Goal: Information Seeking & Learning: Learn about a topic

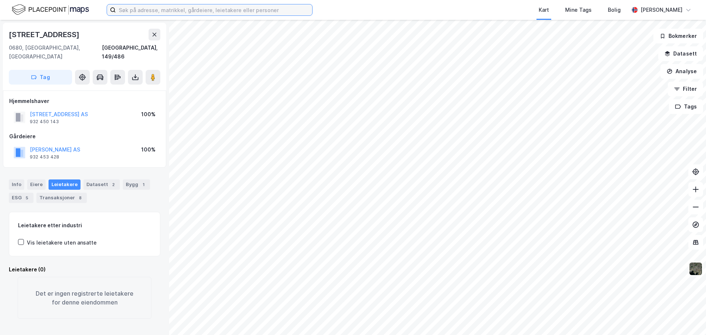
click at [257, 12] on input at bounding box center [214, 9] width 196 height 11
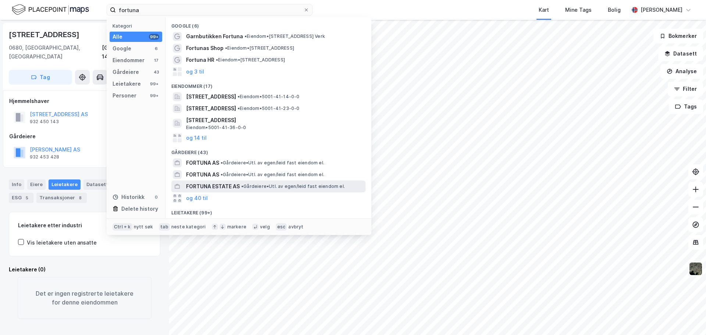
click at [308, 189] on div "FORTUNA ESTATE AS • Gårdeiere • Utl. av egen/leid fast eiendom el." at bounding box center [275, 186] width 178 height 9
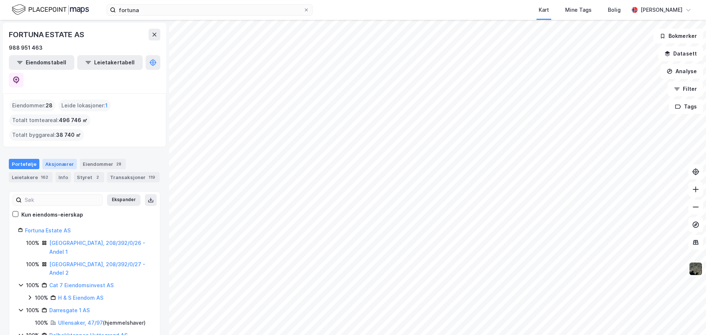
click at [62, 159] on div "Aksjonærer" at bounding box center [59, 164] width 35 height 10
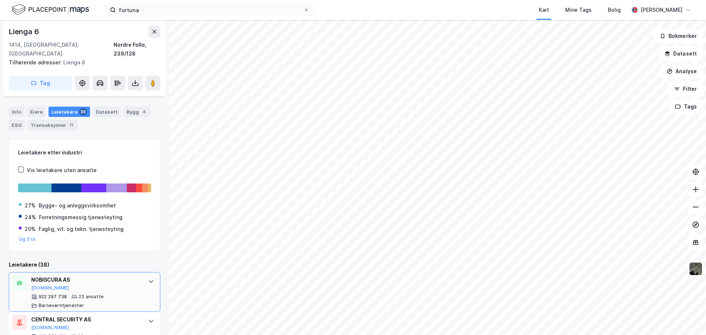
scroll to position [42, 0]
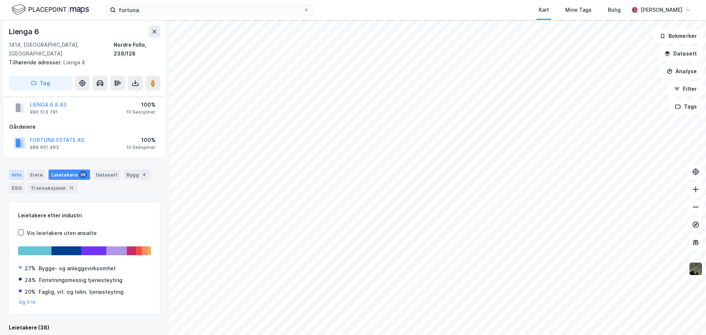
click at [20, 170] on div "Info" at bounding box center [16, 175] width 15 height 10
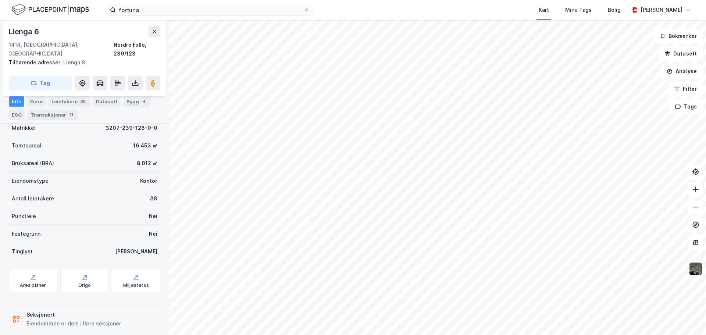
scroll to position [127, 0]
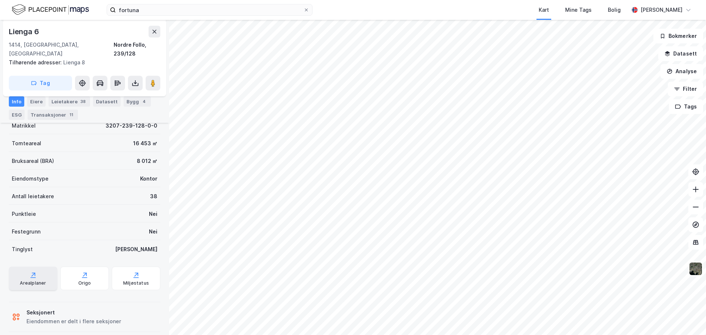
click at [31, 280] on div "Arealplaner" at bounding box center [33, 283] width 26 height 6
click at [84, 280] on div "Origo" at bounding box center [84, 283] width 13 height 6
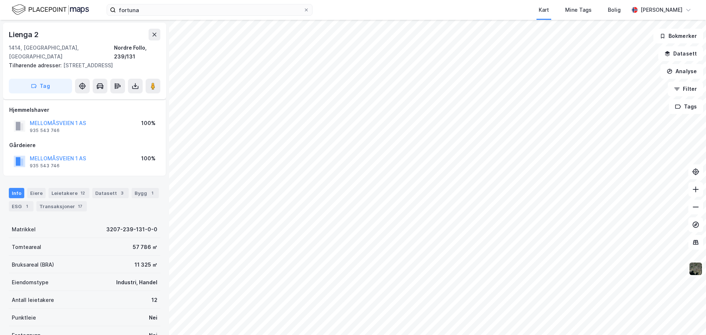
scroll to position [74, 0]
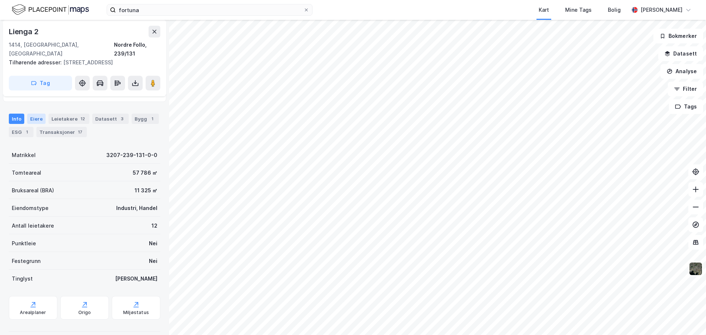
click at [39, 114] on div "Eiere" at bounding box center [36, 119] width 18 height 10
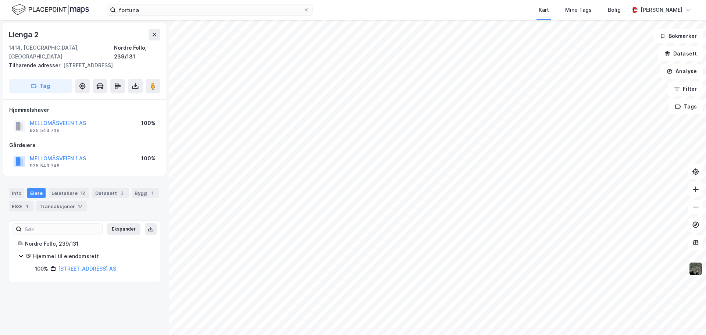
drag, startPoint x: 83, startPoint y: 261, endPoint x: 43, endPoint y: 266, distance: 40.4
click at [43, 266] on div "Ekspander Nordre Follo, 239/131 Hjemmel til eiendomsrett 100% Mellomåsveien 1 AS" at bounding box center [84, 251] width 151 height 62
click at [69, 265] on link "Mellomåsveien 1 AS" at bounding box center [87, 268] width 58 height 6
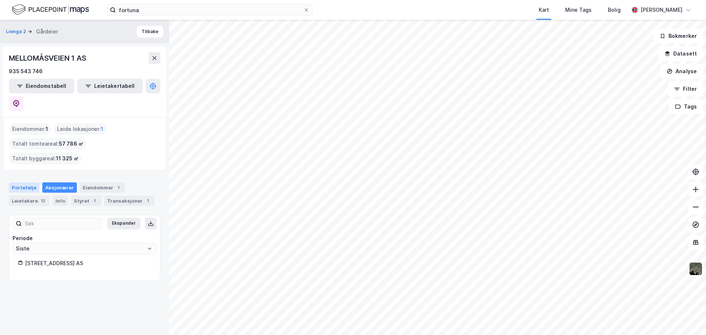
click at [17, 182] on div "Portefølje" at bounding box center [24, 187] width 31 height 10
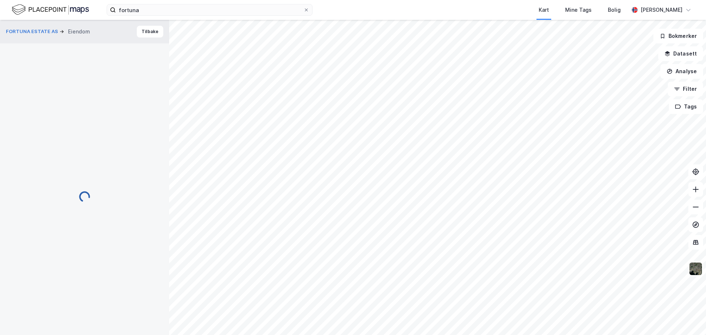
scroll to position [74, 0]
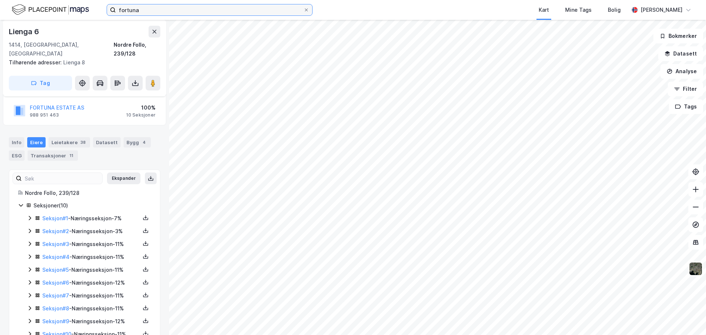
click at [188, 13] on input "fortuna" at bounding box center [210, 9] width 188 height 11
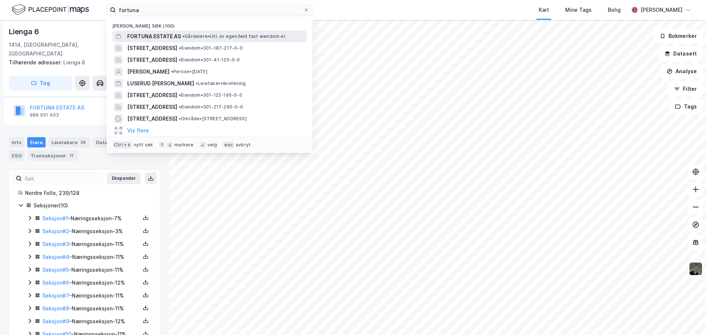
click at [206, 36] on span "• Gårdeiere • Utl. av egen/leid fast eiendom el." at bounding box center [234, 36] width 104 height 6
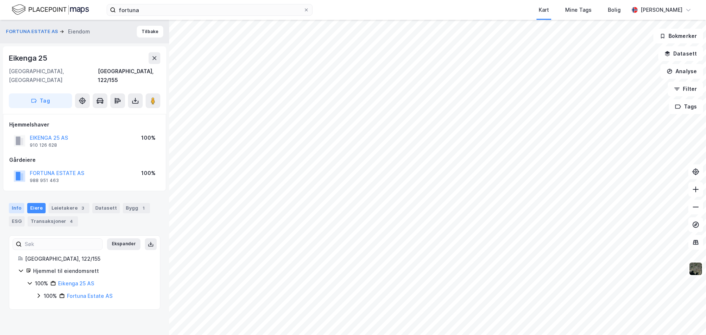
click at [14, 203] on div "Info" at bounding box center [16, 208] width 15 height 10
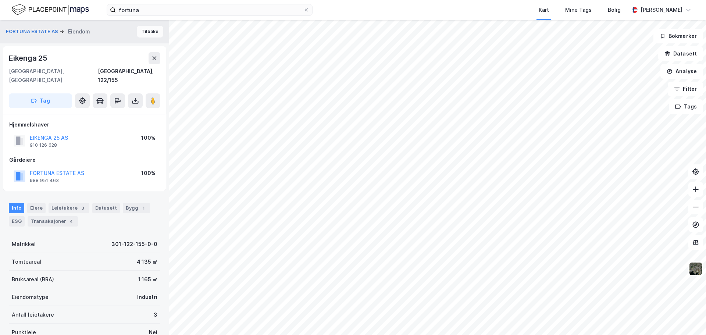
click at [142, 31] on button "Tilbake" at bounding box center [150, 32] width 26 height 12
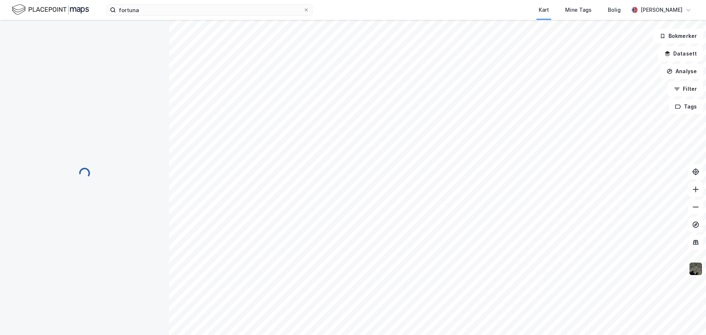
scroll to position [0, 0]
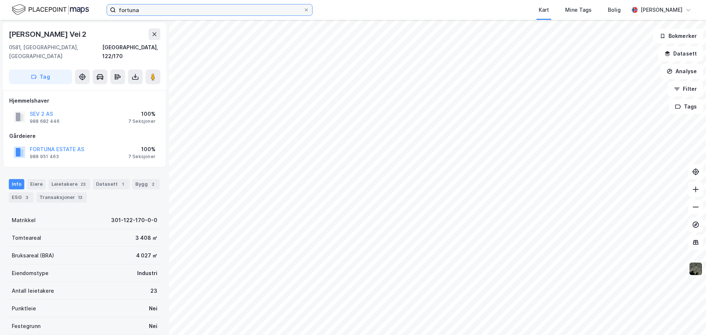
click at [166, 9] on input "fortuna" at bounding box center [210, 9] width 188 height 11
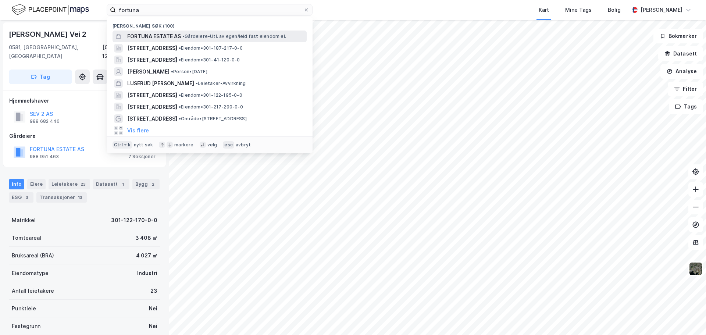
click at [185, 36] on span "•" at bounding box center [183, 36] width 2 height 6
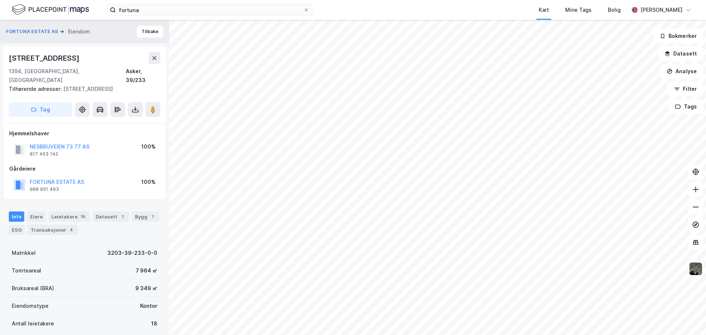
scroll to position [0, 0]
click at [71, 211] on div "Leietakere 19" at bounding box center [69, 216] width 41 height 10
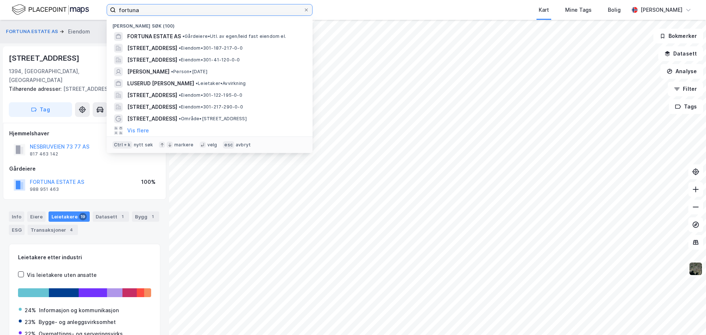
click at [152, 8] on input "fortuna" at bounding box center [210, 9] width 188 height 11
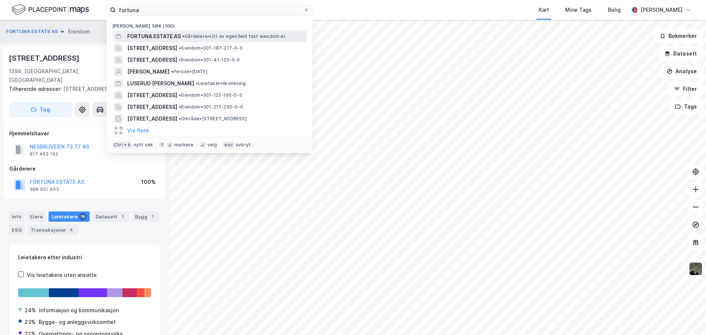
click at [197, 33] on span "• Gårdeiere • Utl. av egen/leid fast eiendom el." at bounding box center [234, 36] width 104 height 6
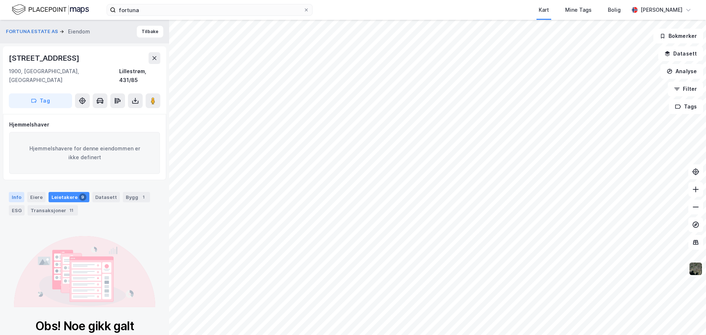
click at [18, 192] on div "Info" at bounding box center [16, 197] width 15 height 10
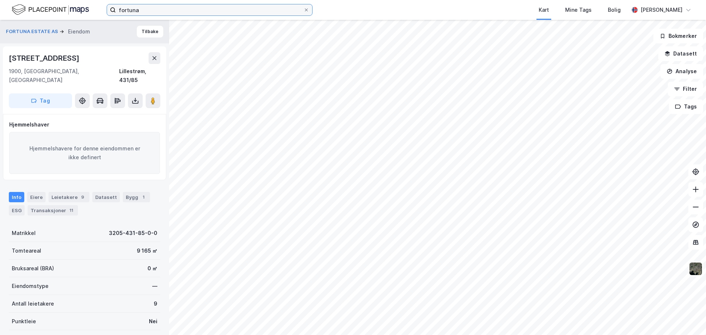
click at [187, 10] on input "fortuna" at bounding box center [210, 9] width 188 height 11
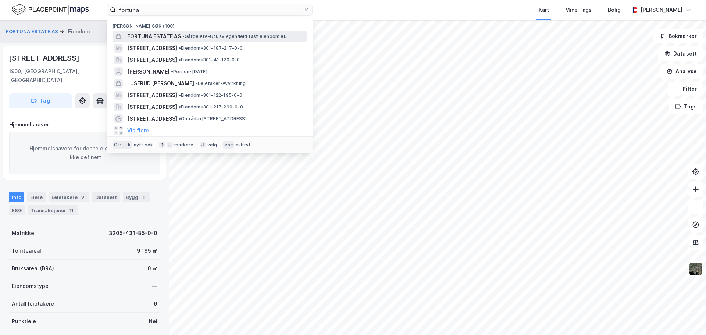
click at [206, 34] on span "• Gårdeiere • Utl. av egen/leid fast eiendom el." at bounding box center [234, 36] width 104 height 6
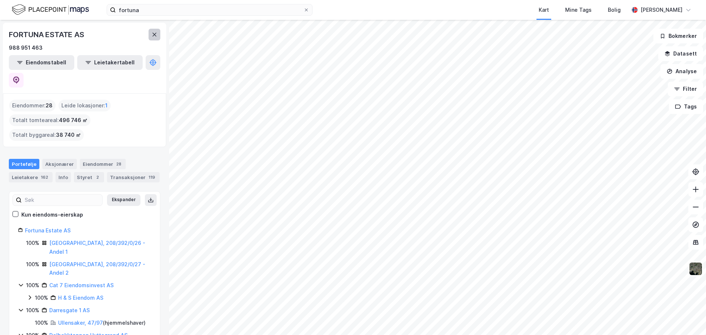
click at [155, 35] on icon at bounding box center [154, 35] width 6 height 6
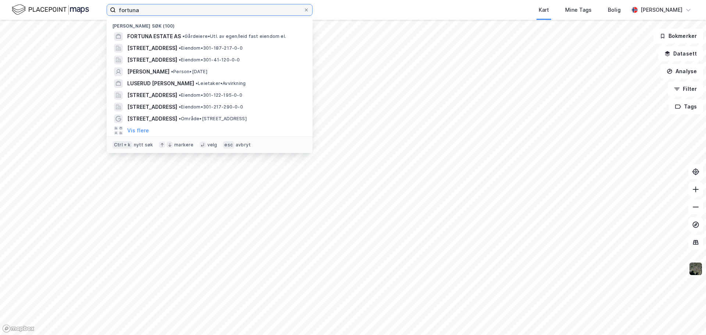
click at [149, 7] on input "fortuna" at bounding box center [210, 9] width 188 height 11
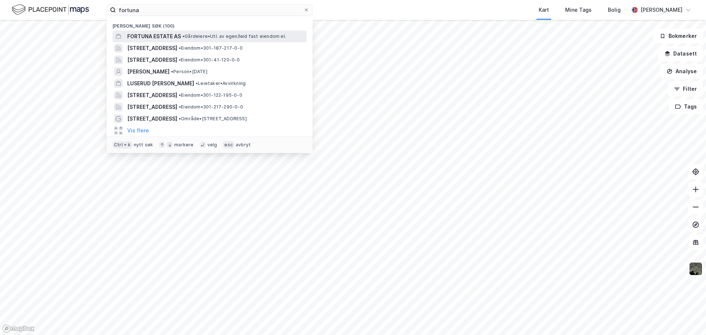
click at [149, 33] on span "FORTUNA ESTATE AS" at bounding box center [154, 36] width 54 height 9
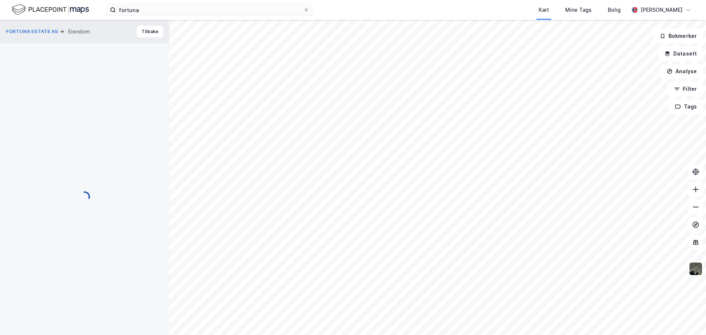
scroll to position [3, 0]
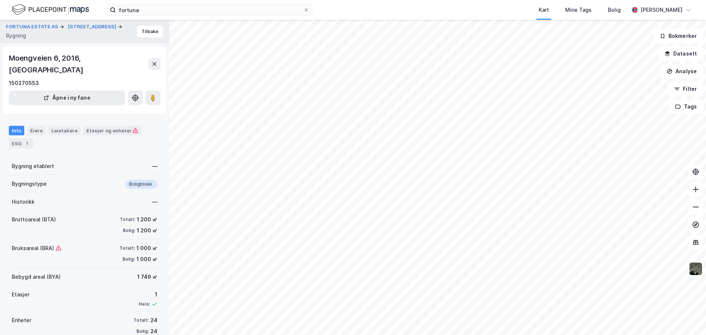
scroll to position [2, 0]
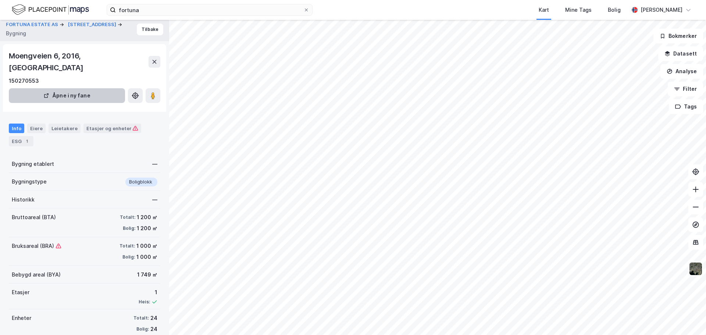
click at [82, 88] on button "Åpne i ny fane" at bounding box center [67, 95] width 116 height 15
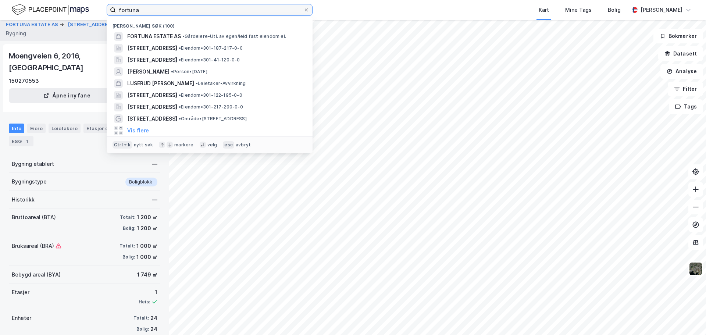
click at [139, 10] on input "fortuna" at bounding box center [210, 9] width 188 height 11
drag, startPoint x: 139, startPoint y: 10, endPoint x: 143, endPoint y: 6, distance: 5.7
click at [140, 10] on input "fortuna" at bounding box center [210, 9] width 188 height 11
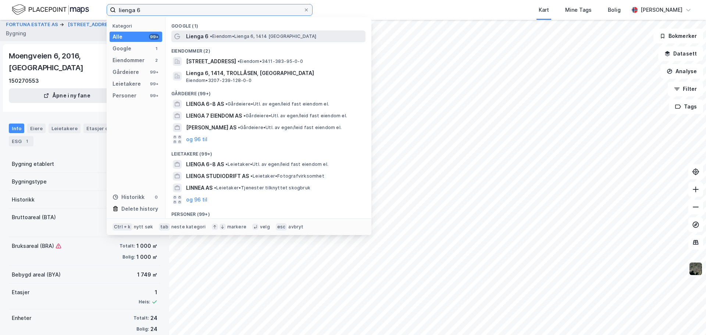
type input "lienga 6"
click at [231, 32] on div "Lienga 6 • Eiendom • Lienga 6, 1414 Trollåsen" at bounding box center [275, 36] width 178 height 9
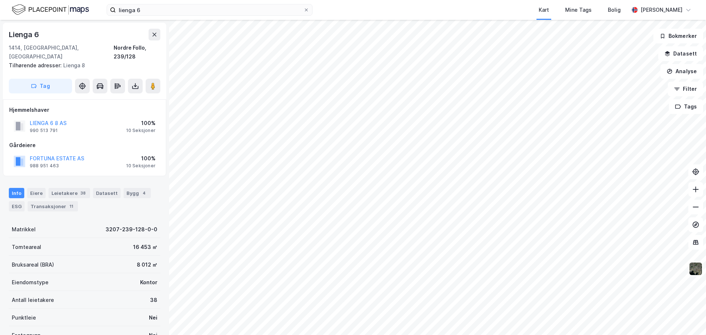
scroll to position [2, 0]
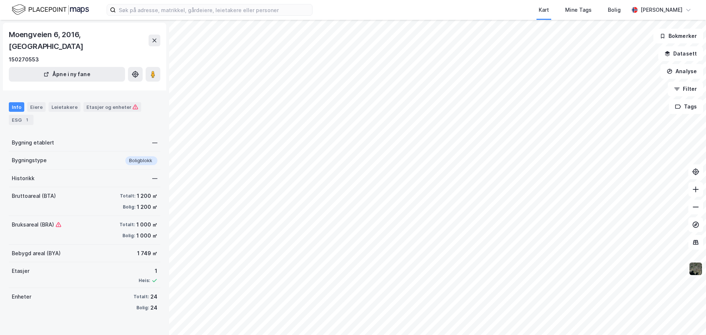
click at [694, 270] on img at bounding box center [696, 269] width 14 height 14
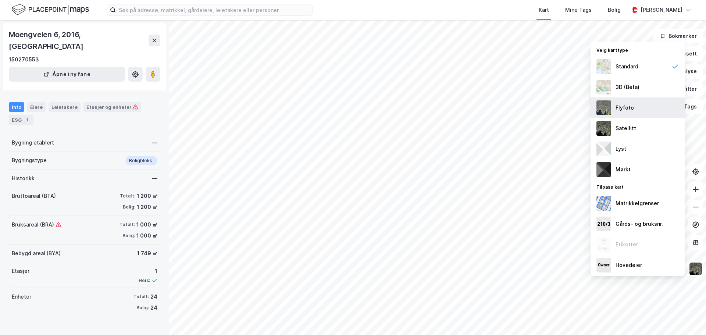
click at [628, 110] on div "Flyfoto" at bounding box center [625, 107] width 18 height 9
